Goal: Book appointment/travel/reservation

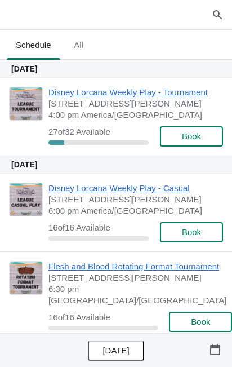
click at [187, 135] on span "Book" at bounding box center [191, 136] width 19 height 9
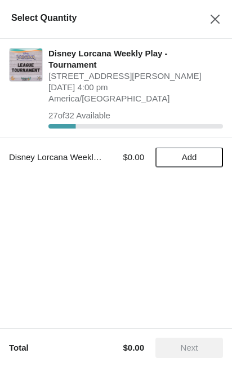
click at [184, 147] on button "Add" at bounding box center [190, 157] width 68 height 20
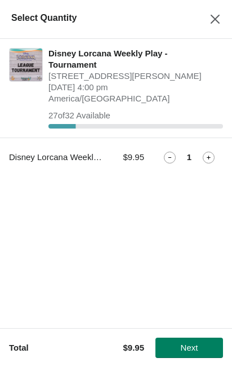
click at [188, 349] on span "Next" at bounding box center [189, 347] width 17 height 9
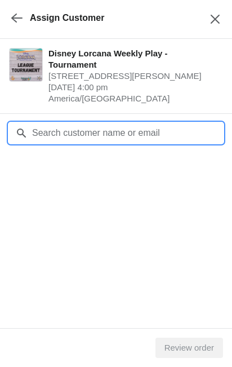
click at [143, 123] on input "Customer" at bounding box center [128, 133] width 192 height 20
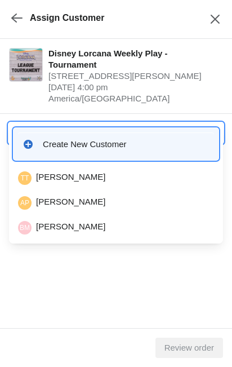
type input "T"
type input "[PERSON_NAME]"
click at [81, 177] on div "JI [PERSON_NAME]" at bounding box center [116, 178] width 196 height 14
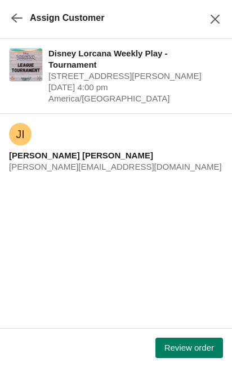
click at [188, 347] on span "Review order" at bounding box center [190, 347] width 50 height 9
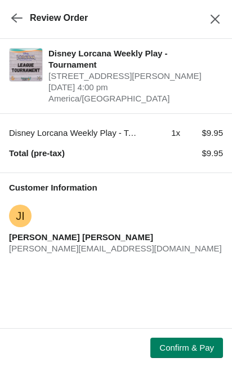
click at [197, 352] on span "Confirm & Pay" at bounding box center [187, 347] width 55 height 9
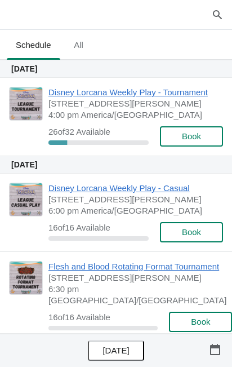
click at [197, 139] on span "Book" at bounding box center [191, 136] width 19 height 9
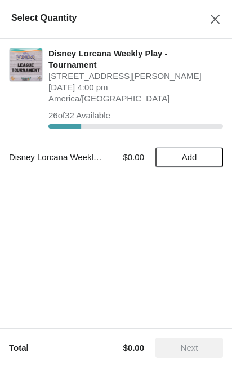
click at [196, 147] on button "Add" at bounding box center [190, 157] width 68 height 20
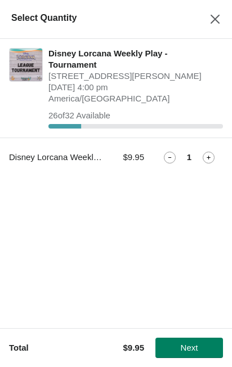
click at [194, 353] on button "Next" at bounding box center [190, 348] width 68 height 20
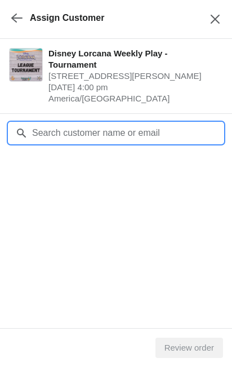
click at [49, 123] on input "Customer" at bounding box center [128, 133] width 192 height 20
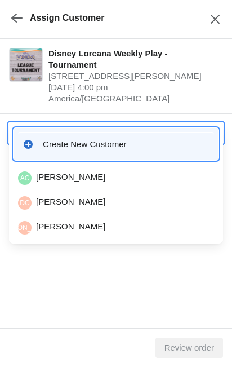
type input "Cory"
